Goal: Transaction & Acquisition: Purchase product/service

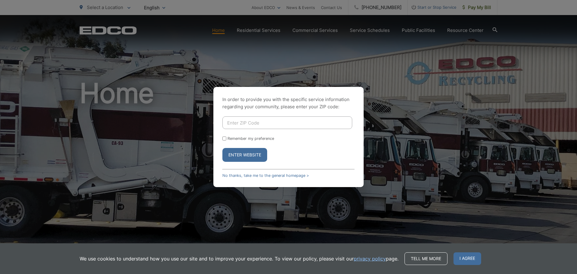
click at [251, 157] on button "Enter Website" at bounding box center [244, 155] width 45 height 14
click at [236, 177] on link "No thanks, take me to the general homepage >" at bounding box center [265, 175] width 87 height 5
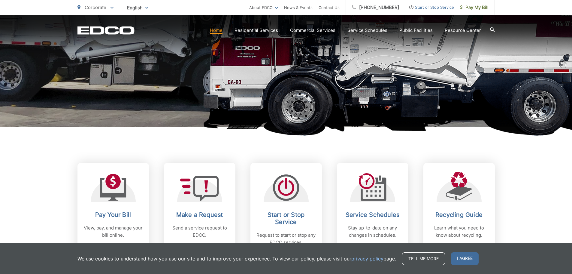
scroll to position [150, 0]
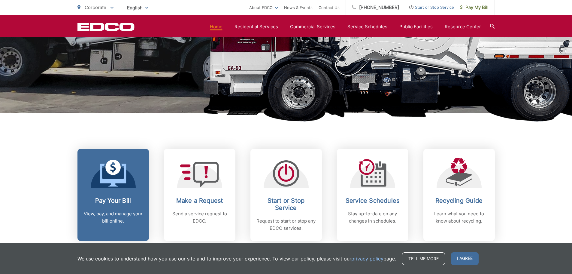
click at [111, 181] on icon at bounding box center [113, 174] width 26 height 23
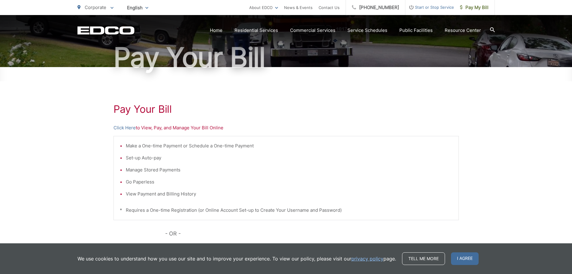
scroll to position [60, 0]
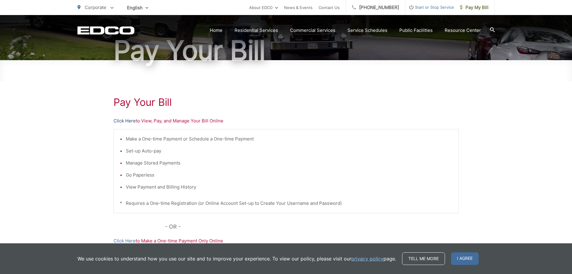
click at [126, 119] on link "Click Here" at bounding box center [125, 120] width 22 height 7
